Goal: Information Seeking & Learning: Learn about a topic

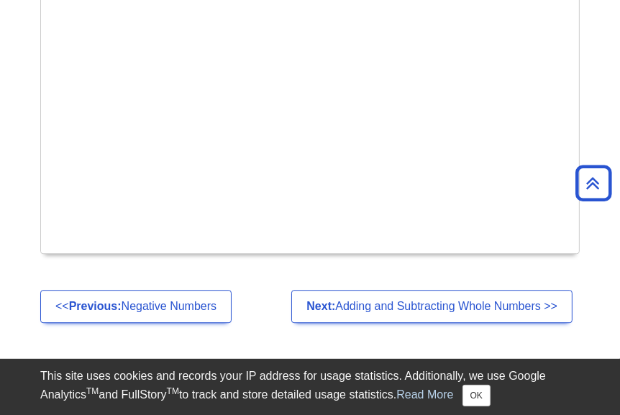
scroll to position [2740, 0]
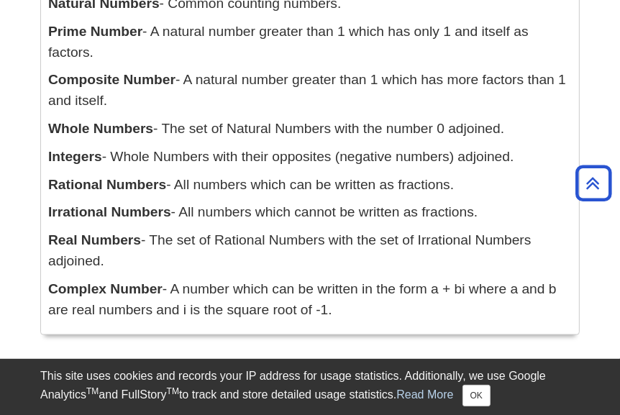
scroll to position [1432, 0]
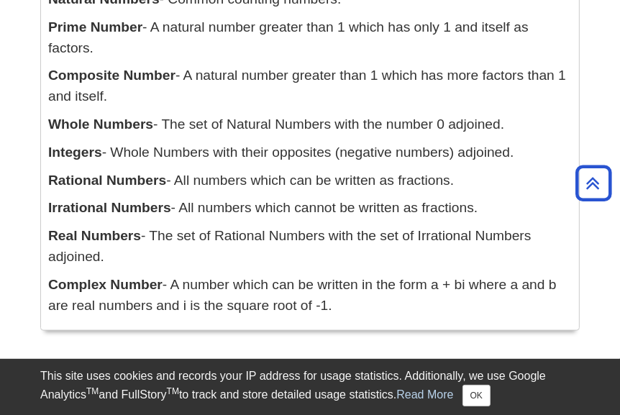
click at [431, 208] on p "Irrational Numbers - All numbers which cannot be written as fractions." at bounding box center [309, 208] width 523 height 21
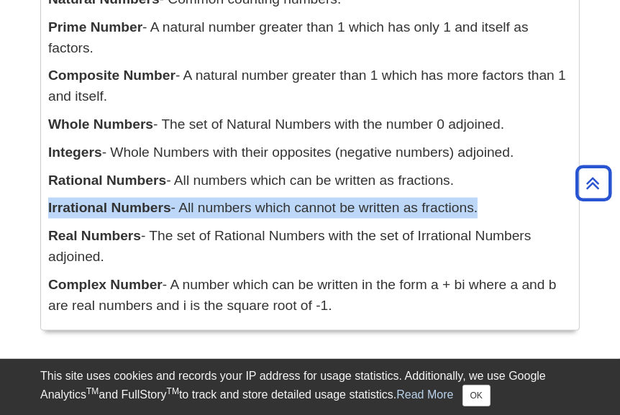
click at [431, 208] on p "Irrational Numbers - All numbers which cannot be written as fractions." at bounding box center [309, 208] width 523 height 21
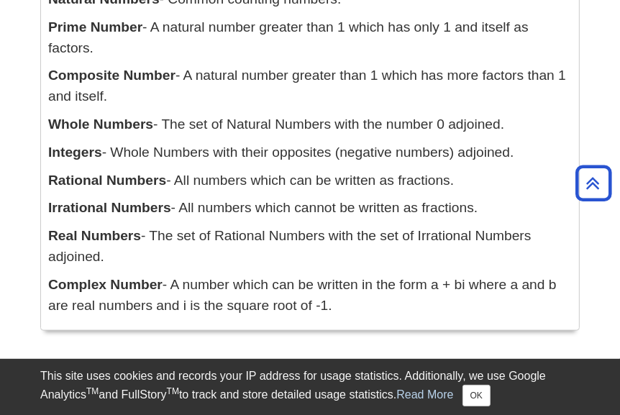
click at [431, 208] on p "Irrational Numbers - All numbers which cannot be written as fractions." at bounding box center [309, 208] width 523 height 21
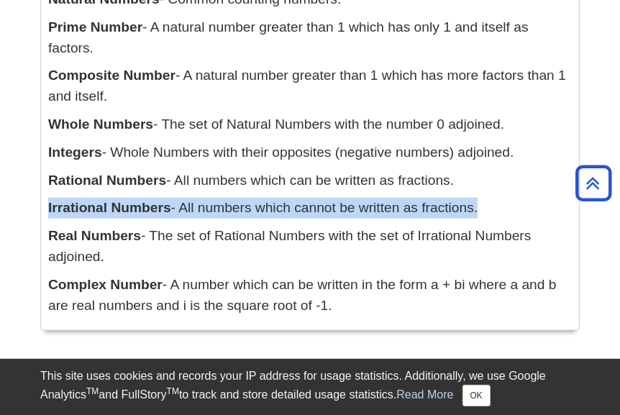
click at [431, 208] on p "Irrational Numbers - All numbers which cannot be written as fractions." at bounding box center [309, 208] width 523 height 21
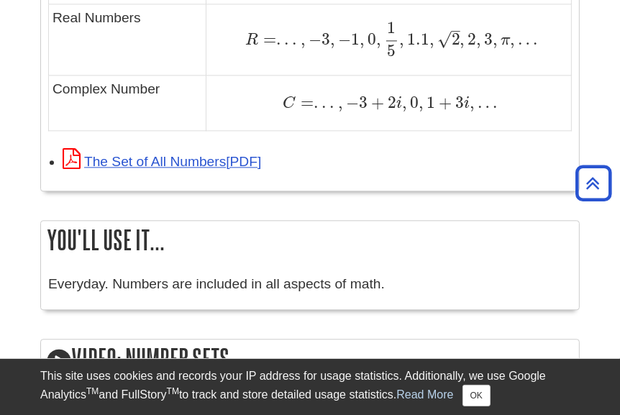
scroll to position [2348, 0]
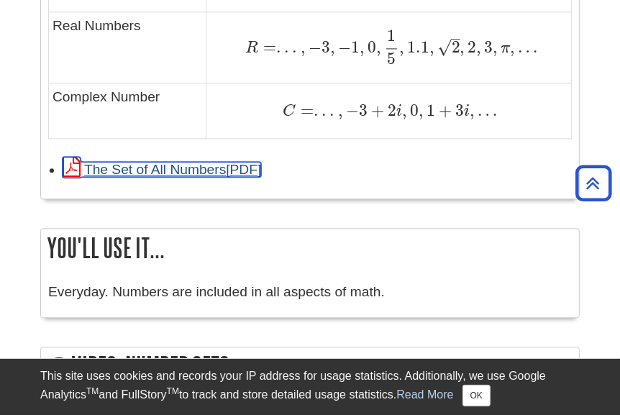
click at [238, 167] on link "The Set of All Numbers" at bounding box center [162, 169] width 198 height 15
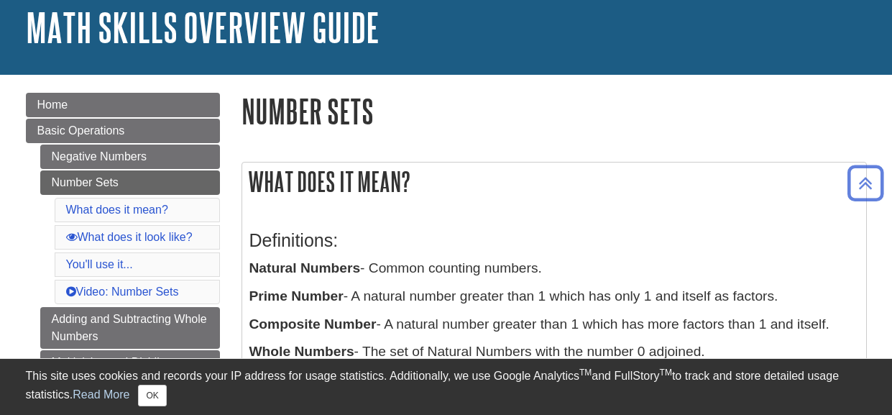
scroll to position [80, 0]
